Goal: Task Accomplishment & Management: Complete application form

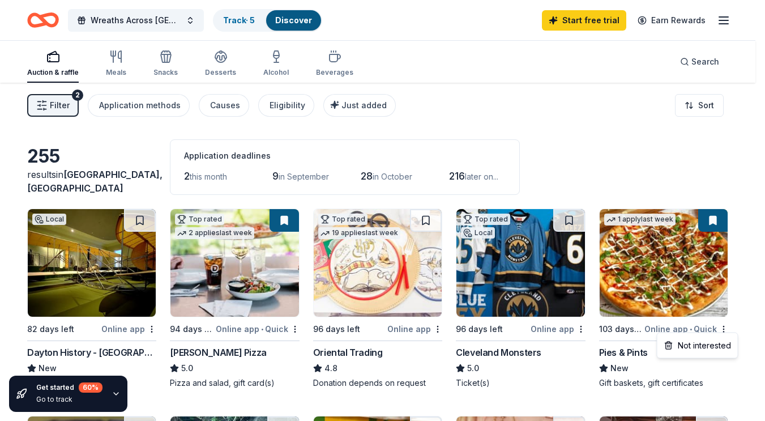
scroll to position [5, 0]
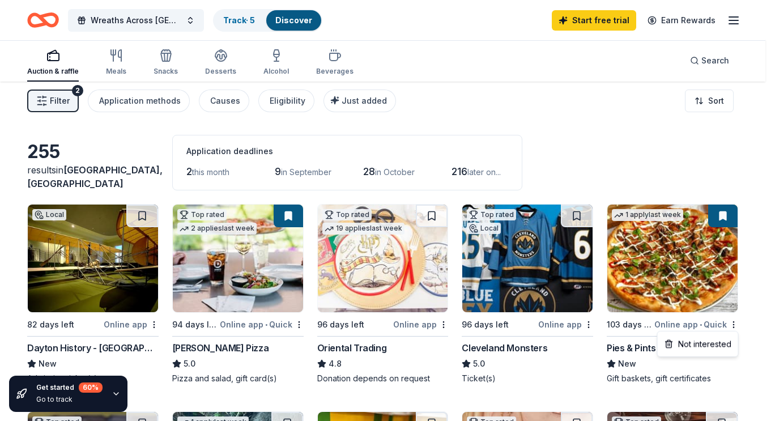
click at [110, 343] on html "Wreaths Across America Dayton National Cemetery: OH0118P - American Heritage Gi…" at bounding box center [387, 205] width 775 height 421
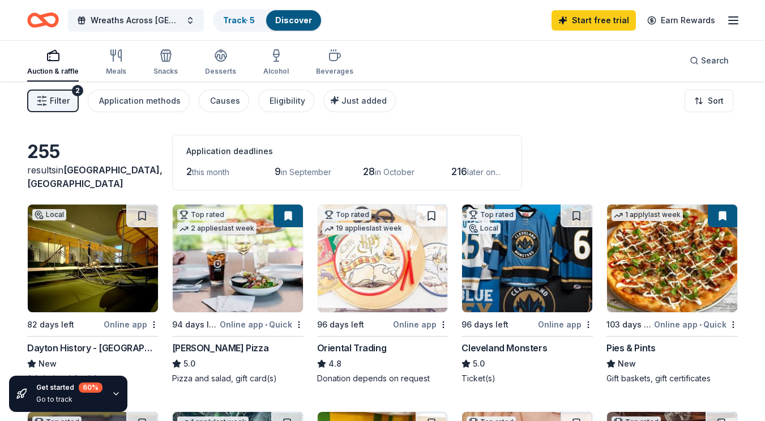
click at [113, 245] on img at bounding box center [93, 258] width 130 height 108
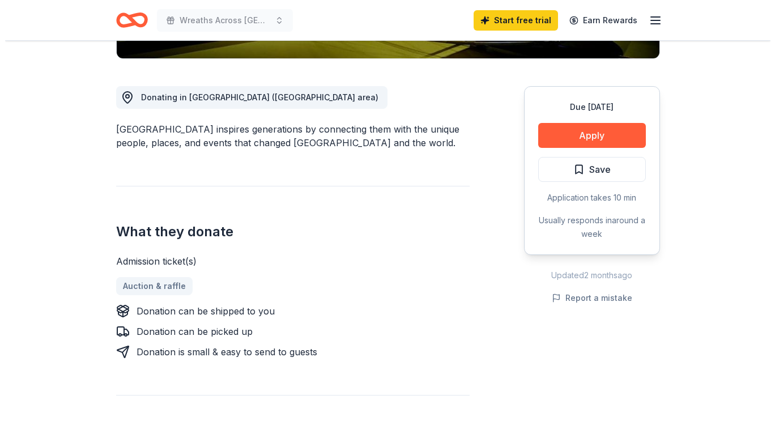
scroll to position [286, 0]
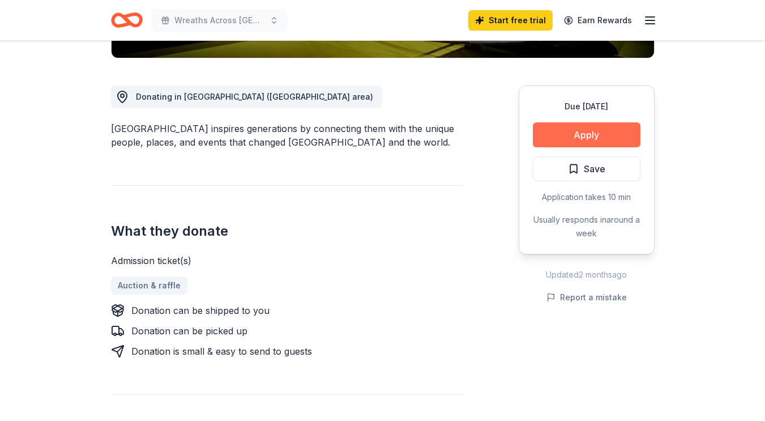
click at [596, 136] on button "Apply" at bounding box center [587, 134] width 108 height 25
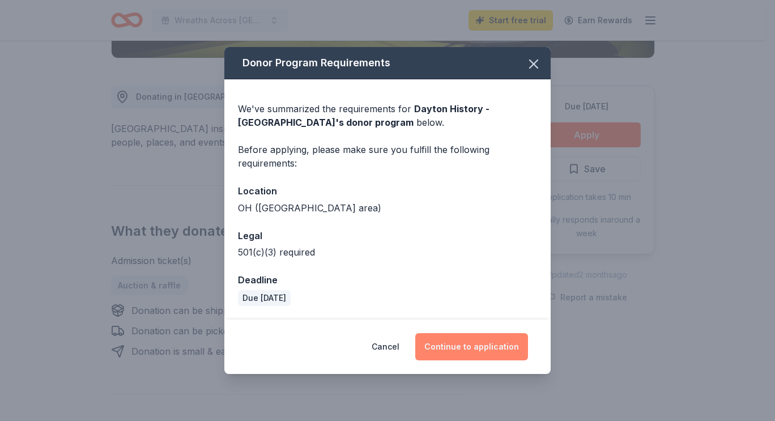
click at [489, 349] on button "Continue to application" at bounding box center [471, 346] width 113 height 27
